Goal: Transaction & Acquisition: Purchase product/service

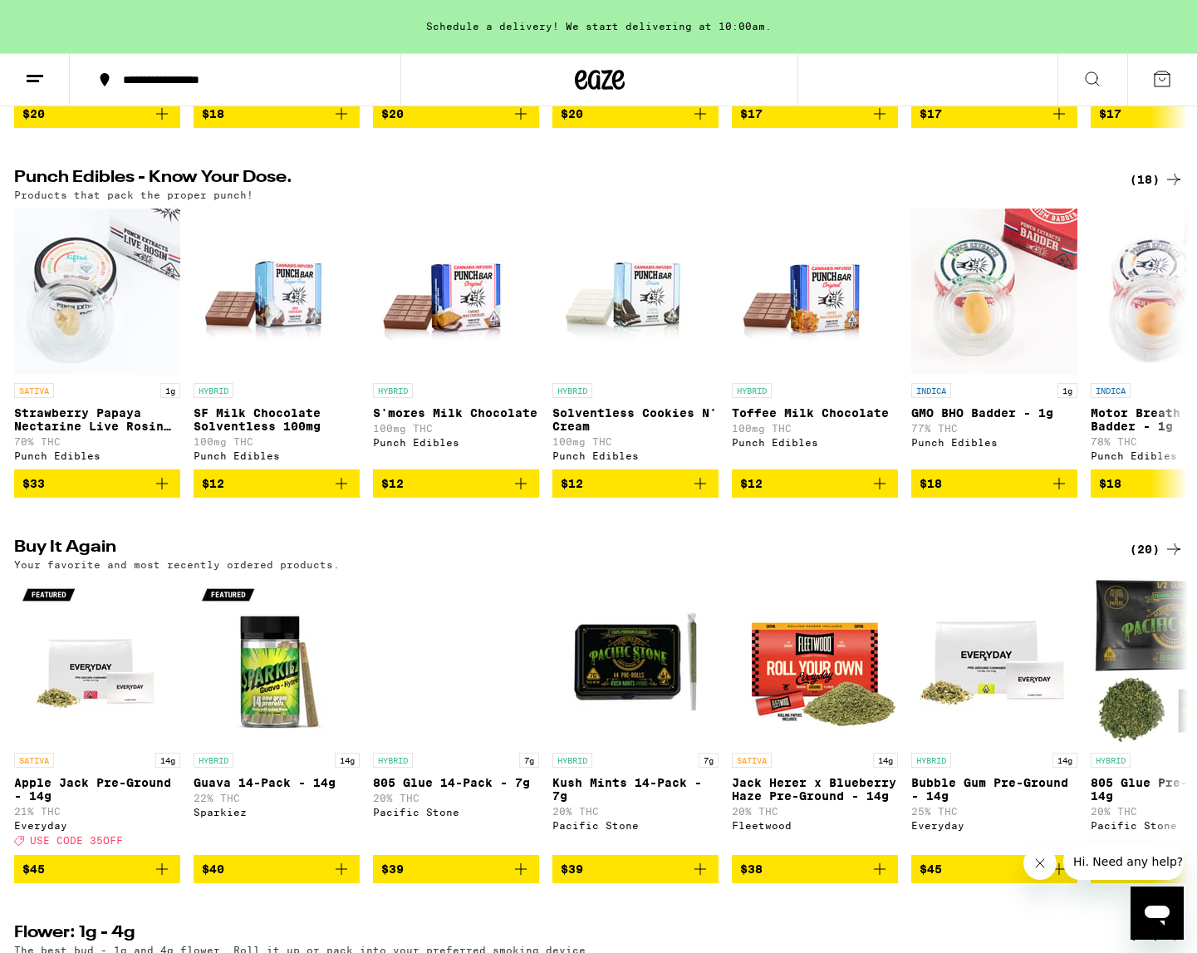
scroll to position [882, 0]
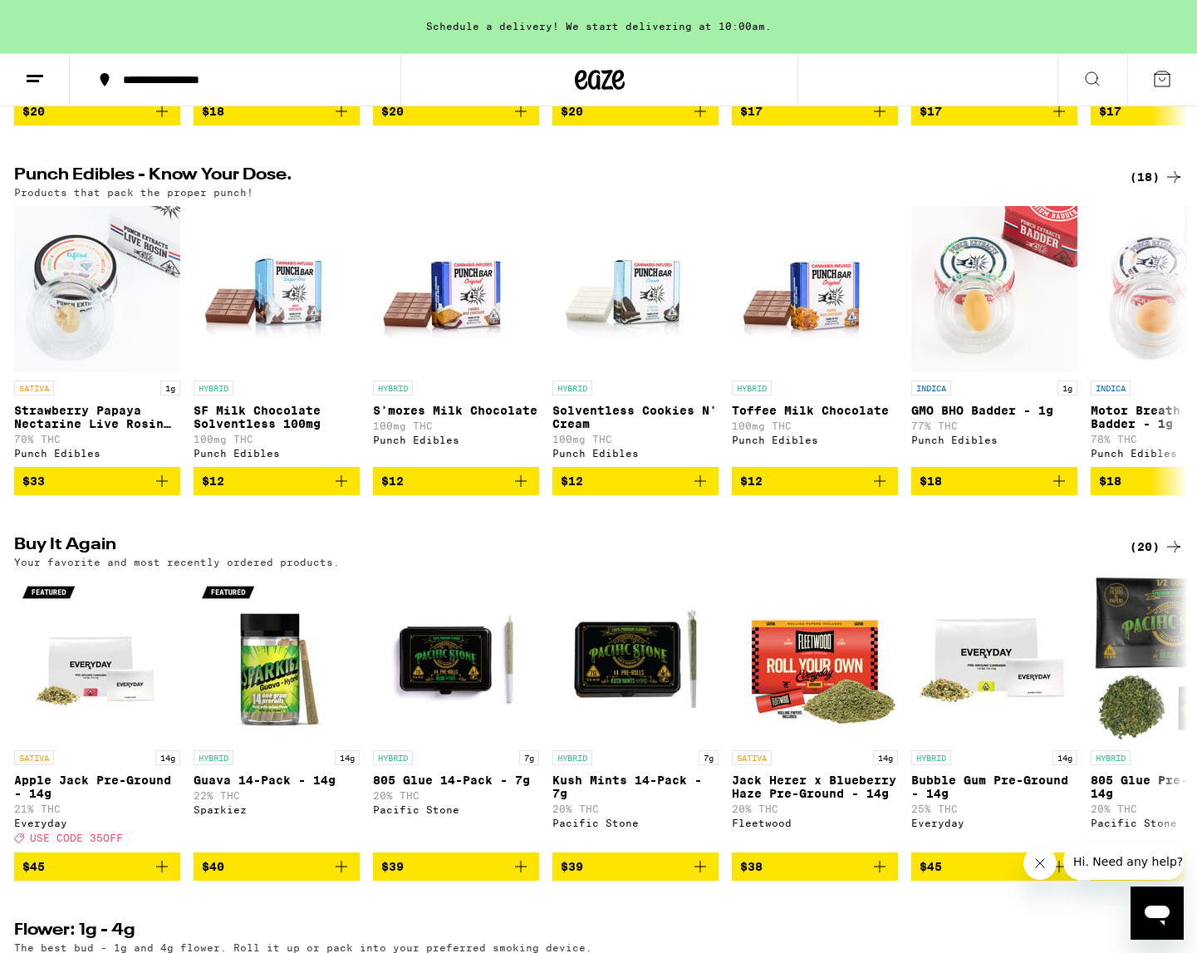
click at [1147, 557] on div "(20)" at bounding box center [1157, 547] width 54 height 20
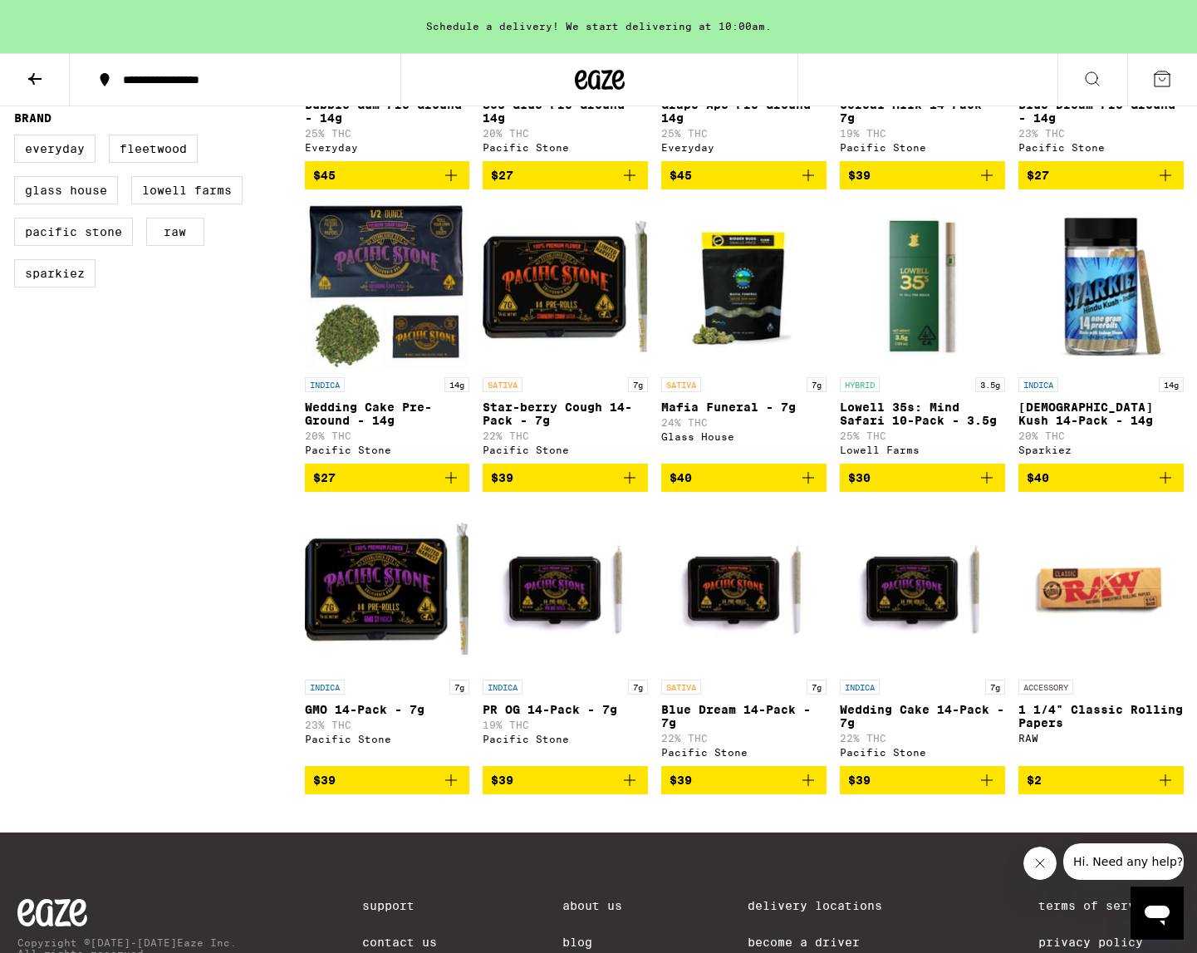
scroll to position [711, 0]
